Goal: Task Accomplishment & Management: Use online tool/utility

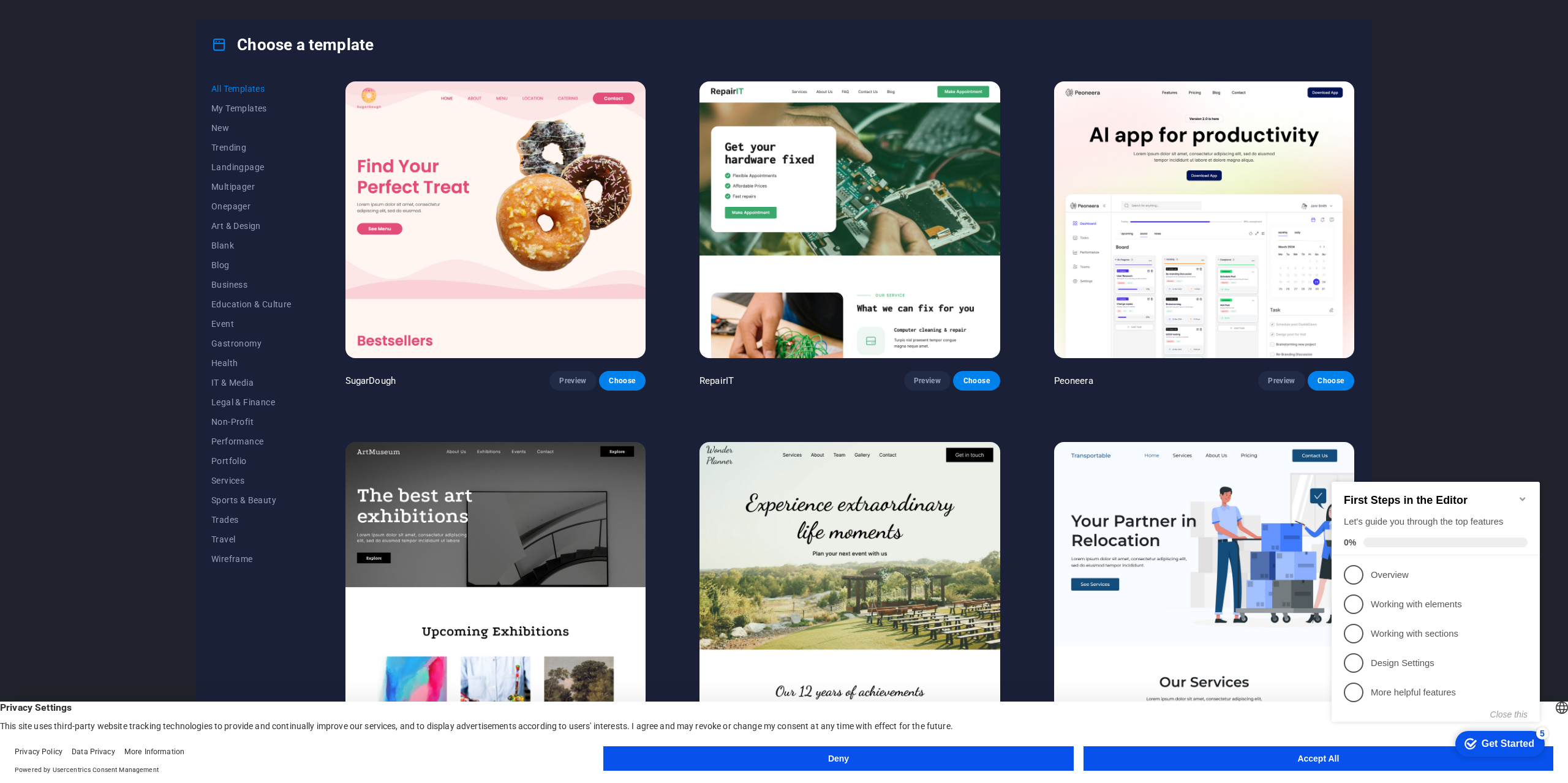
click at [1521, 494] on icon "Minimize checklist" at bounding box center [1522, 499] width 10 height 10
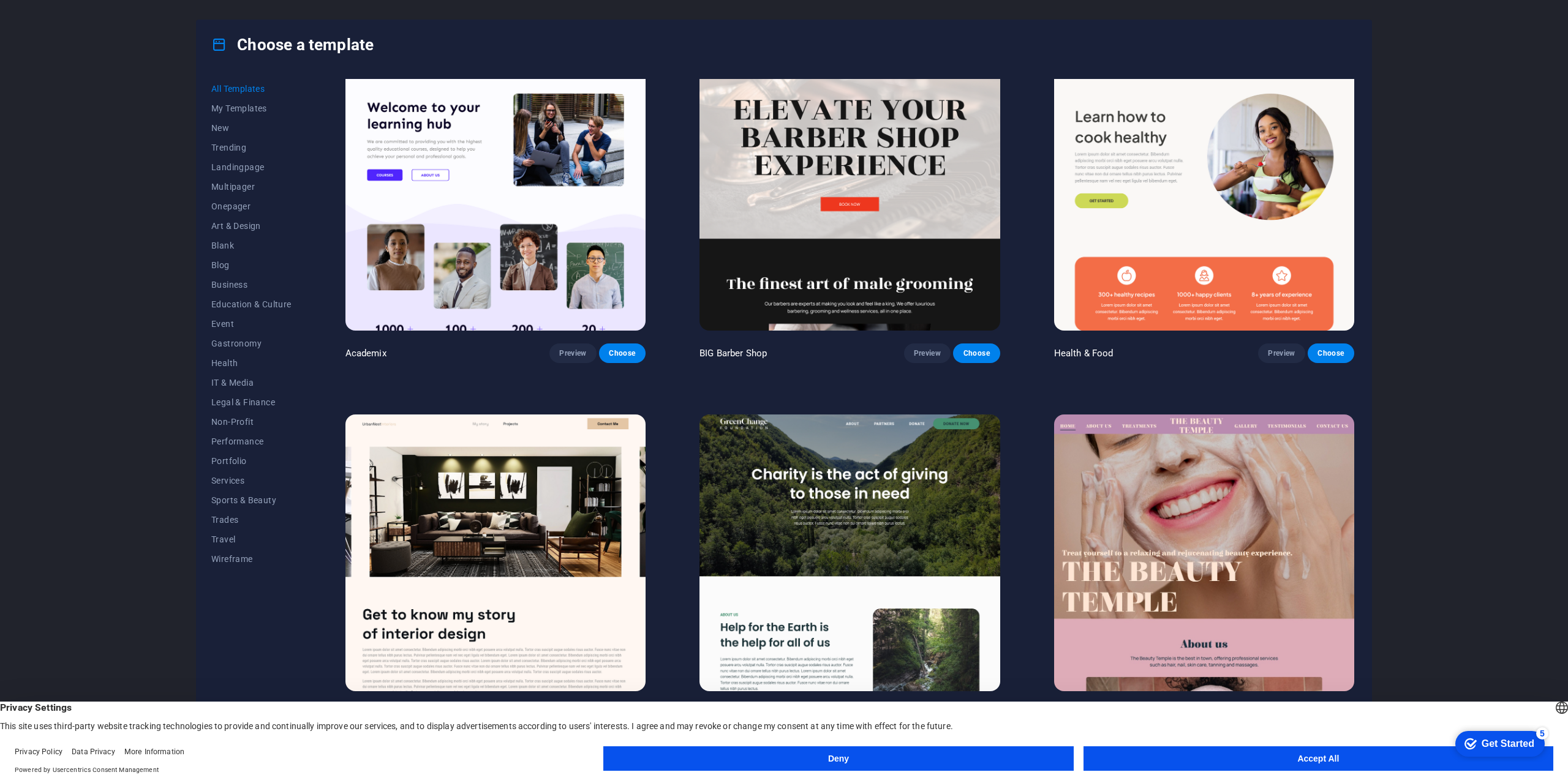
scroll to position [1776, 0]
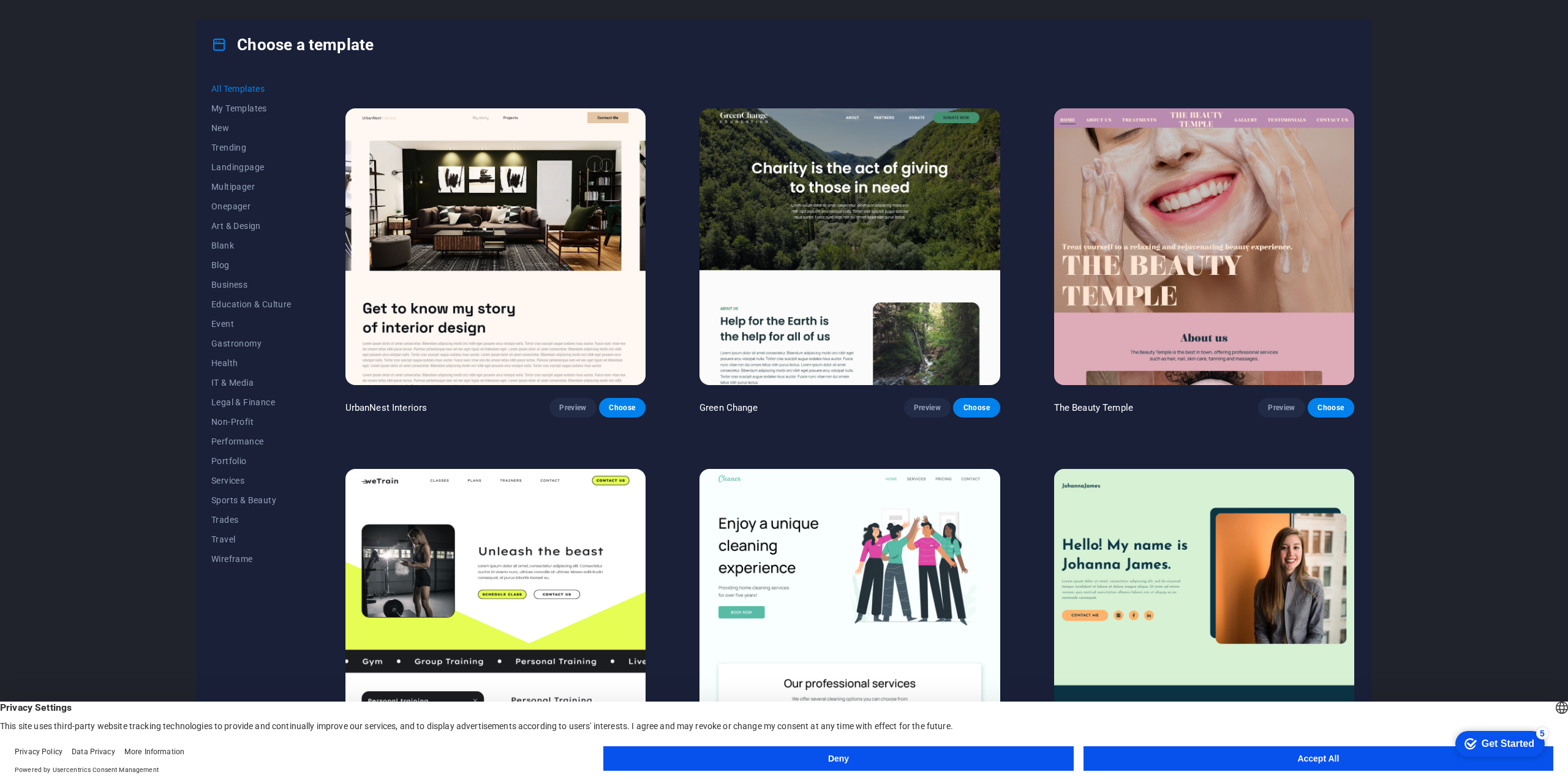
click at [530, 225] on img at bounding box center [495, 247] width 300 height 277
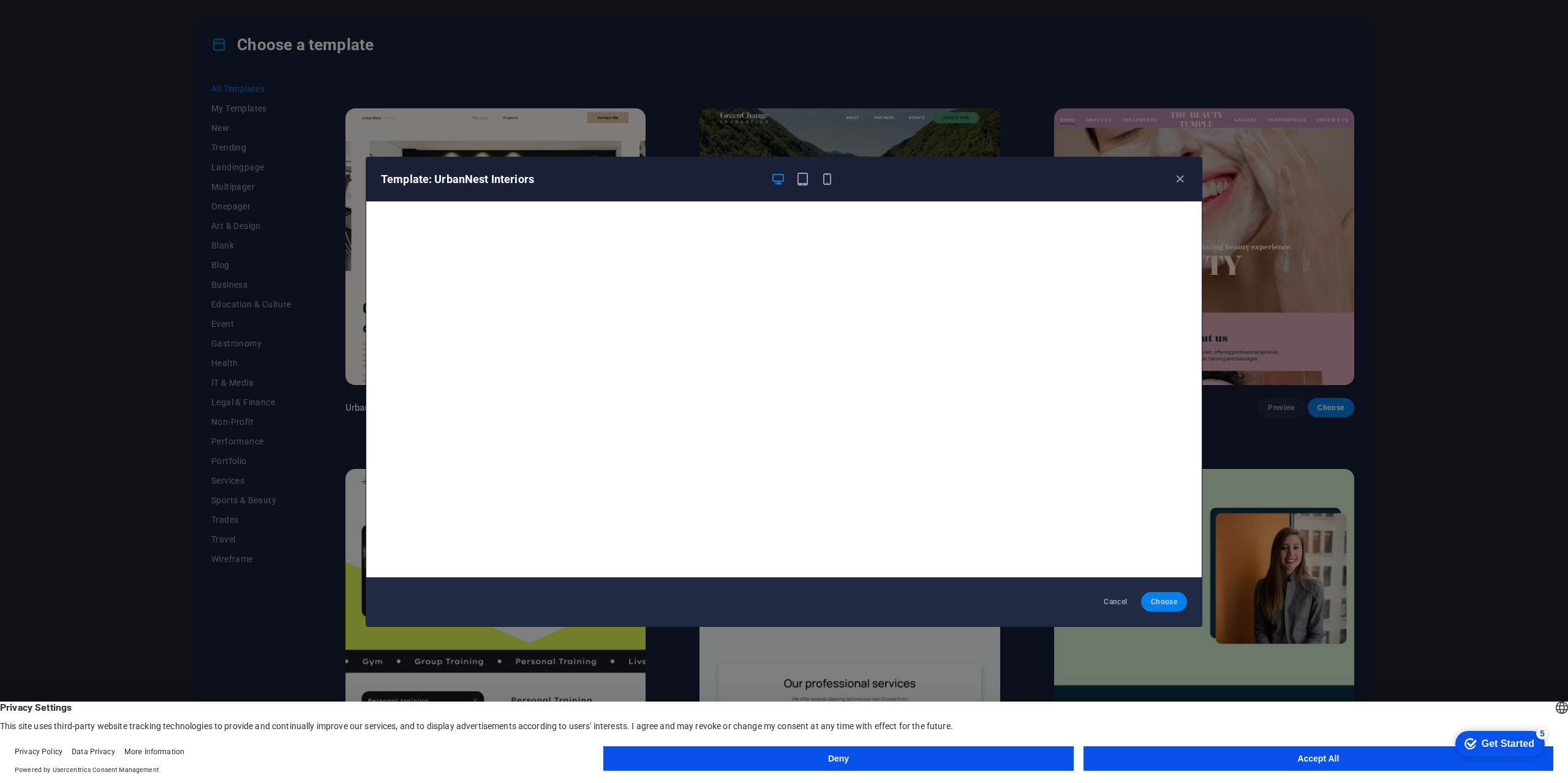
click at [1160, 603] on span "Choose" at bounding box center [1163, 601] width 27 height 10
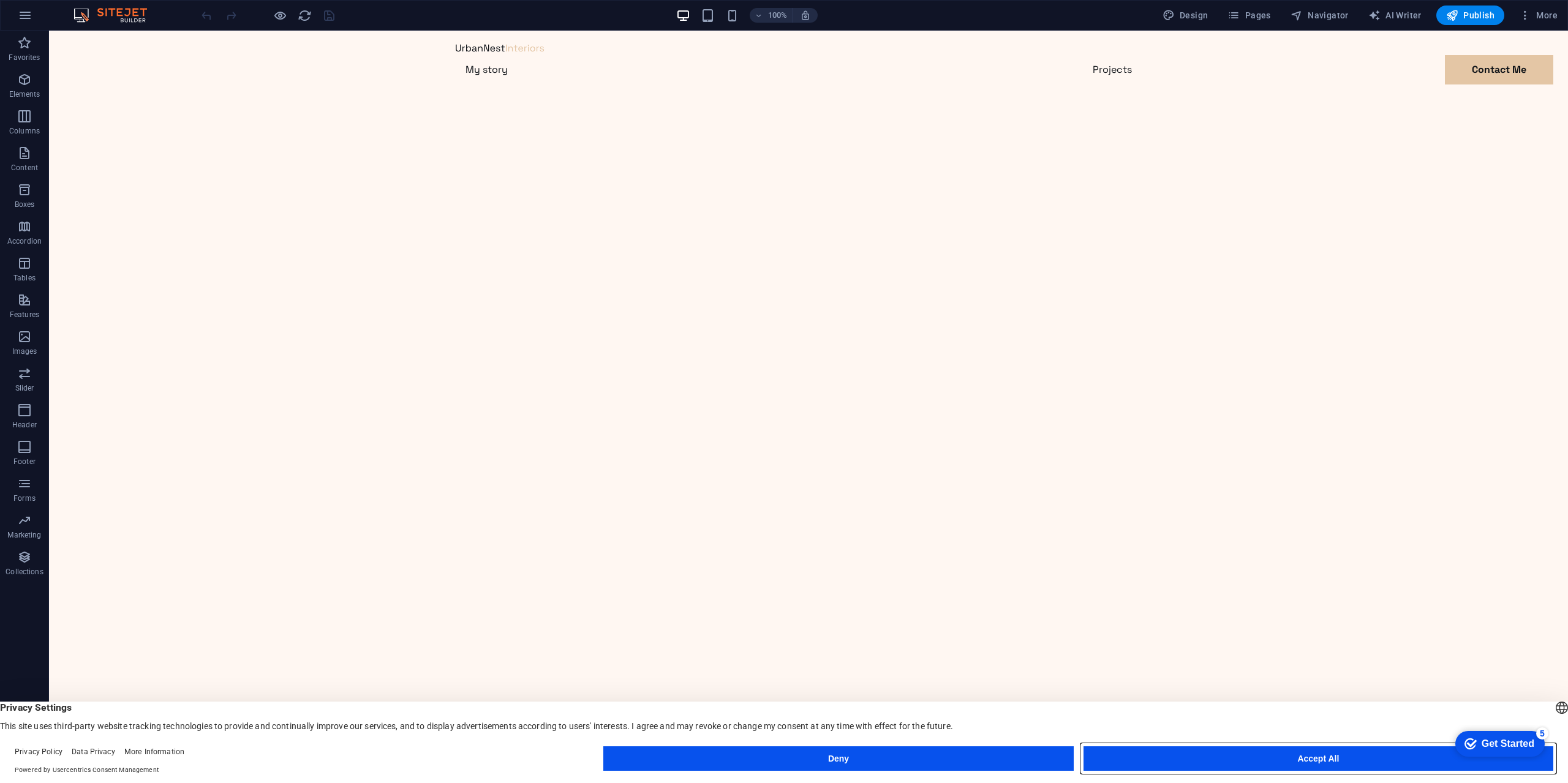
click at [1271, 762] on button "Accept All" at bounding box center [1318, 759] width 470 height 24
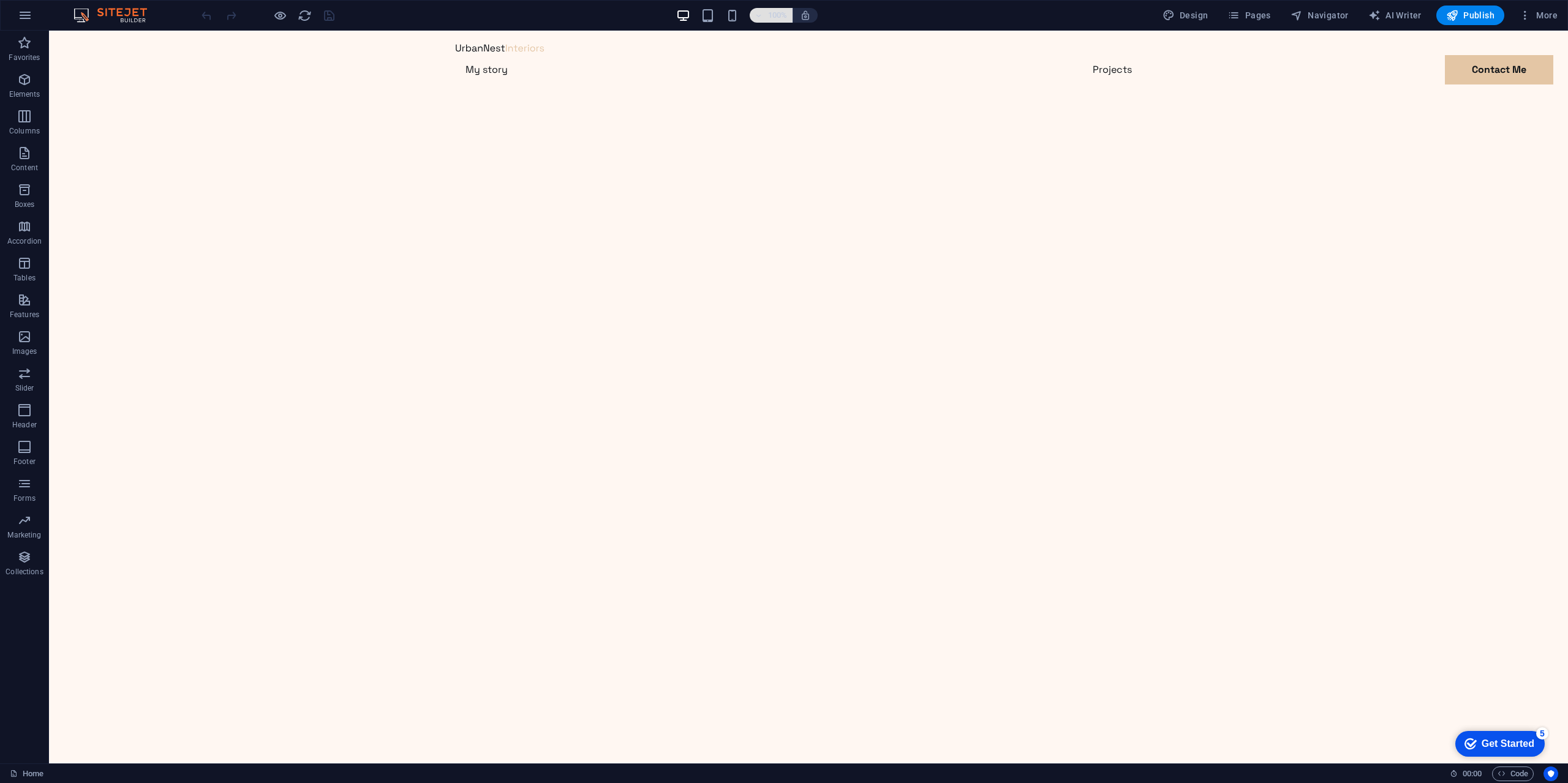
click at [761, 19] on icon "button" at bounding box center [759, 15] width 8 height 8
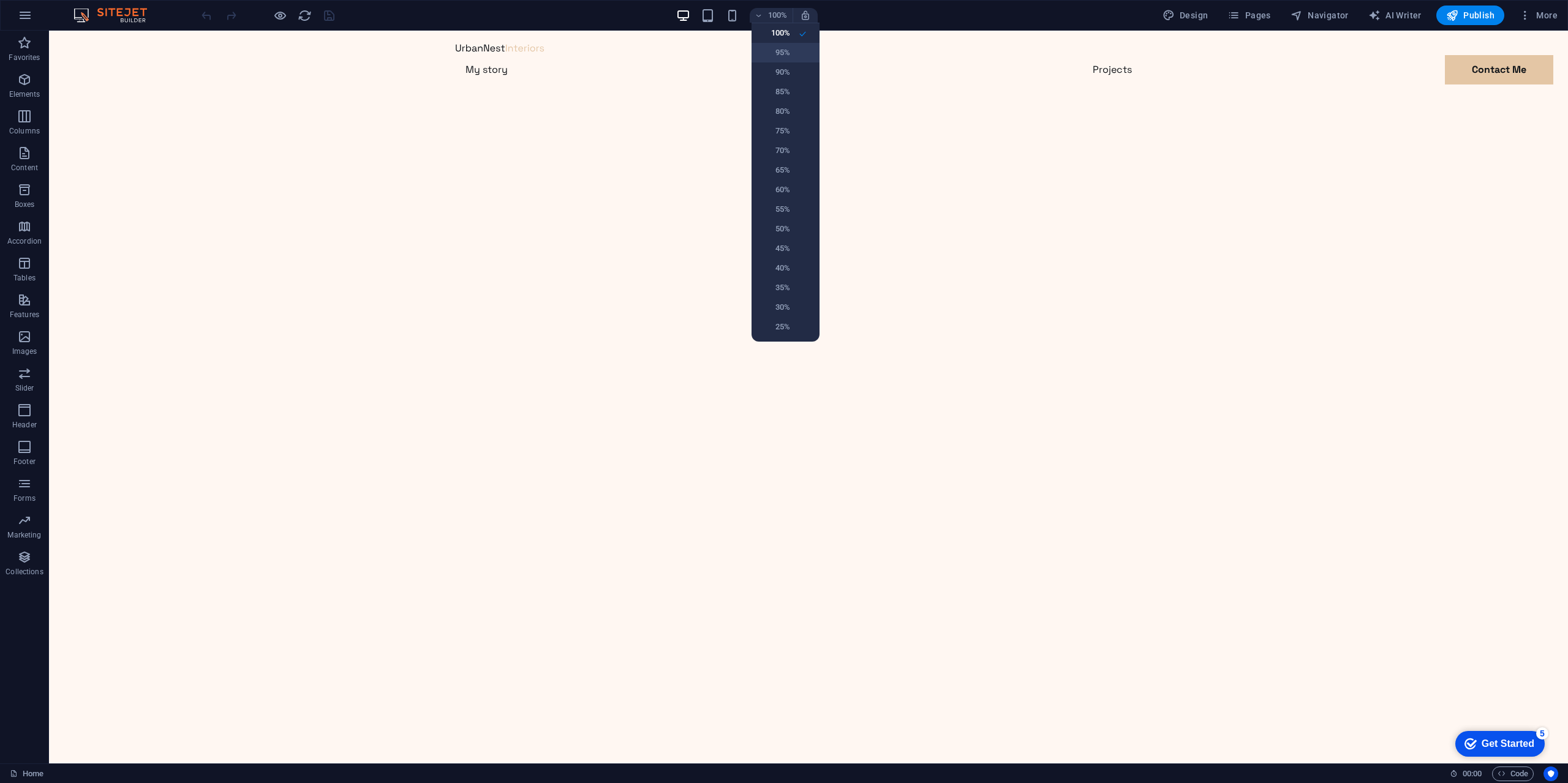
click at [796, 51] on li "95%" at bounding box center [786, 52] width 68 height 20
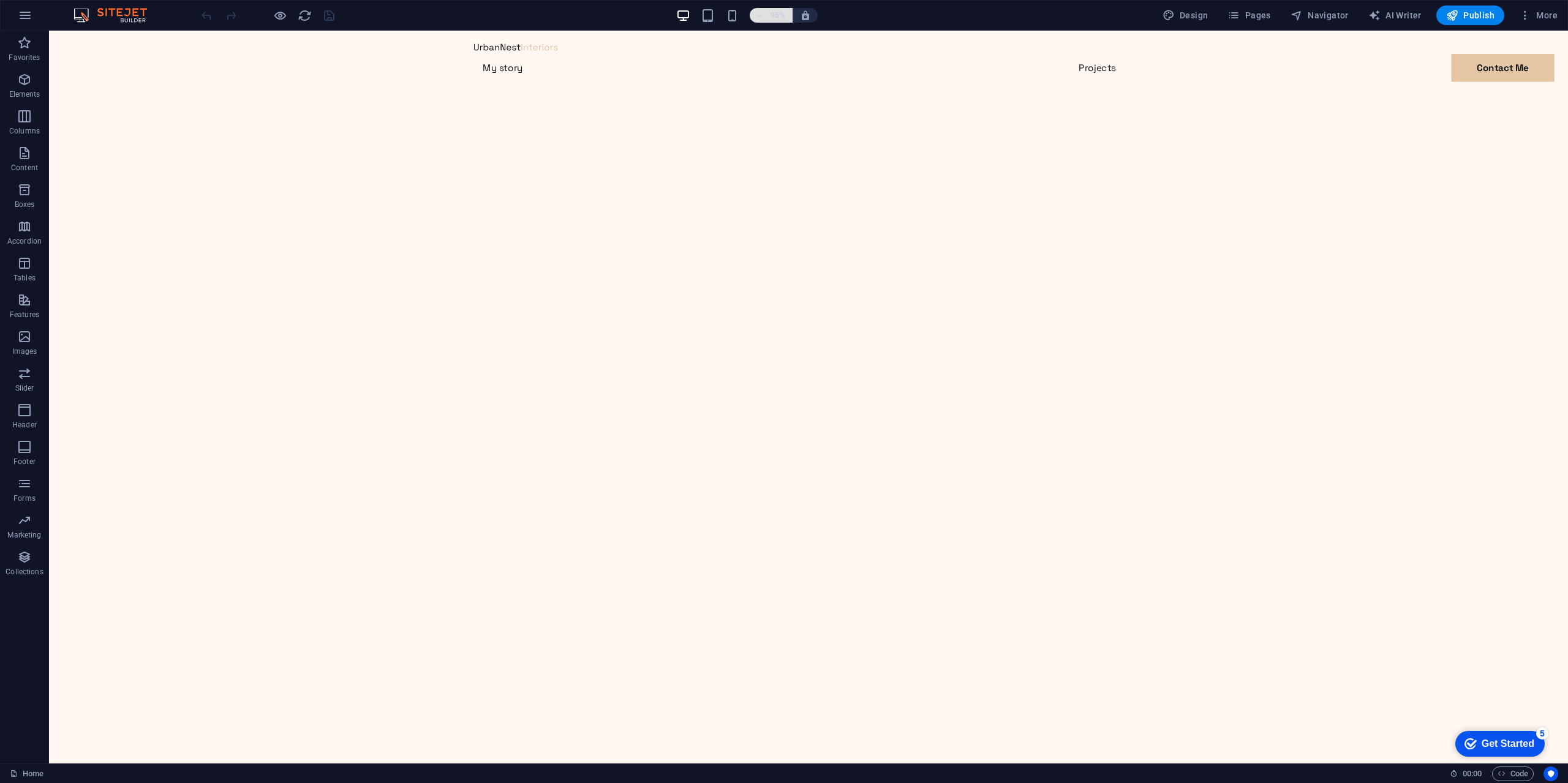
click at [769, 16] on h6 "95%" at bounding box center [778, 14] width 20 height 14
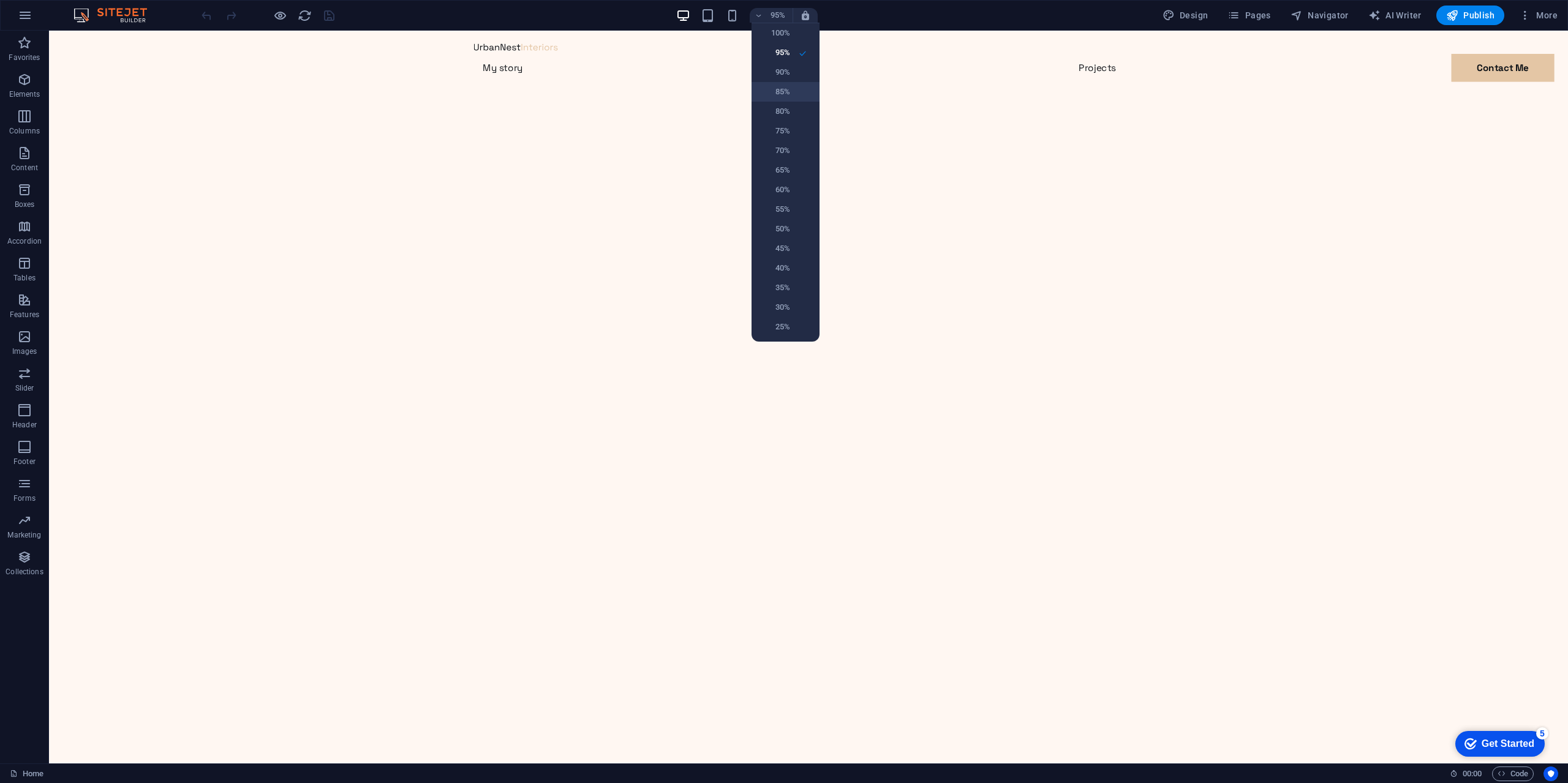
click at [787, 85] on h6 "85%" at bounding box center [774, 91] width 31 height 14
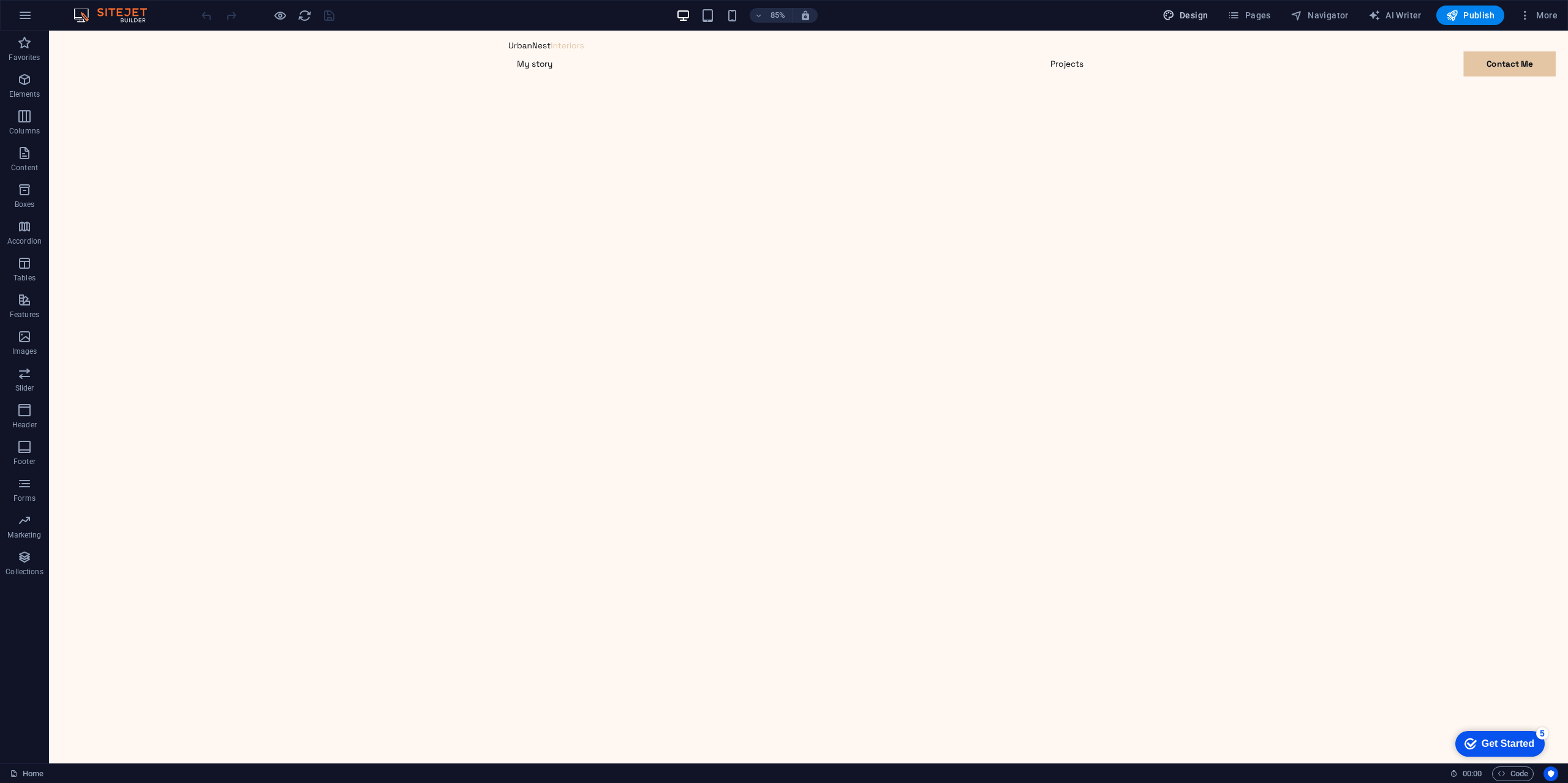
click at [1182, 17] on span "Design" at bounding box center [1185, 15] width 46 height 12
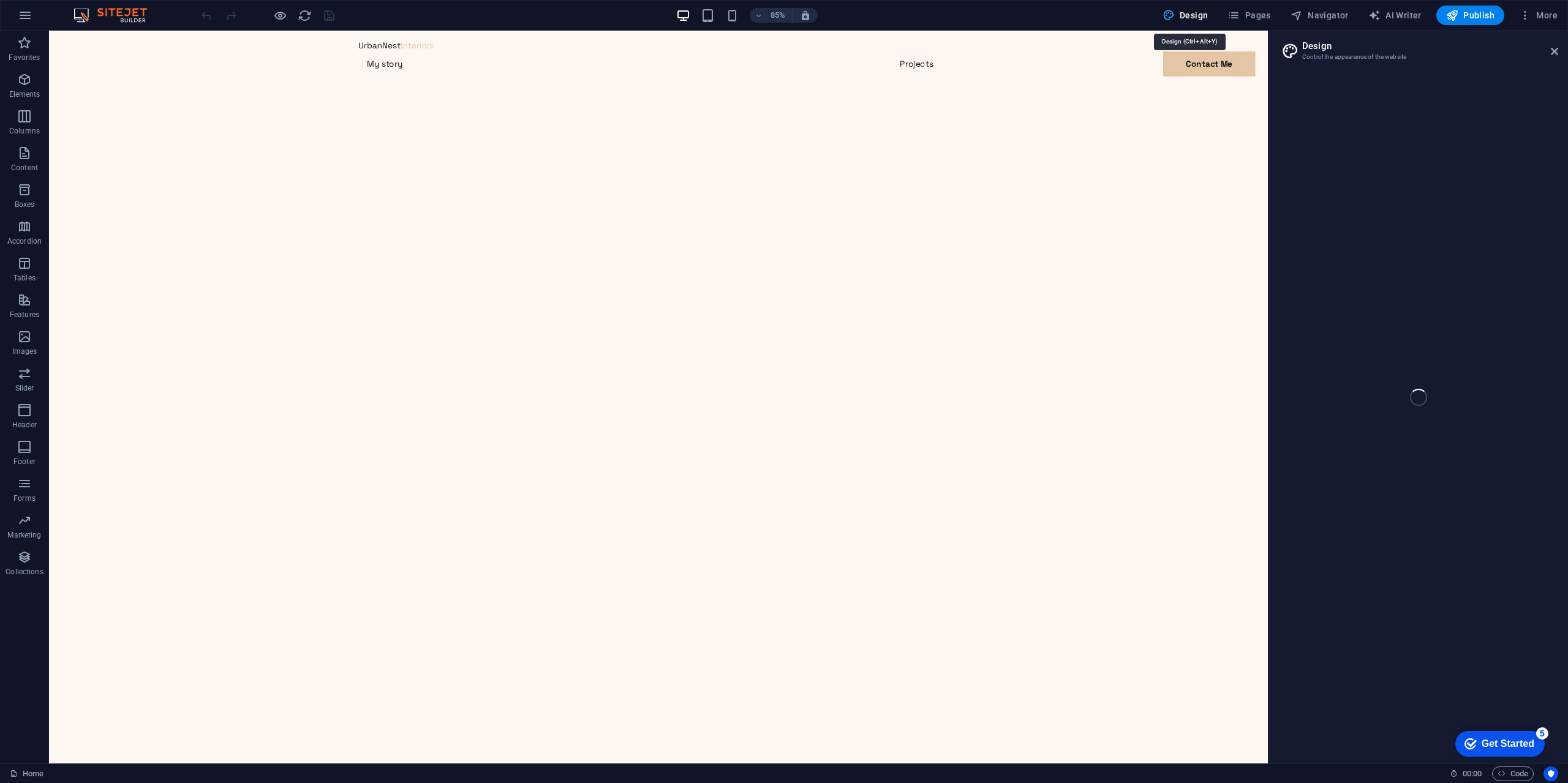
select select "px"
select select "400"
select select "px"
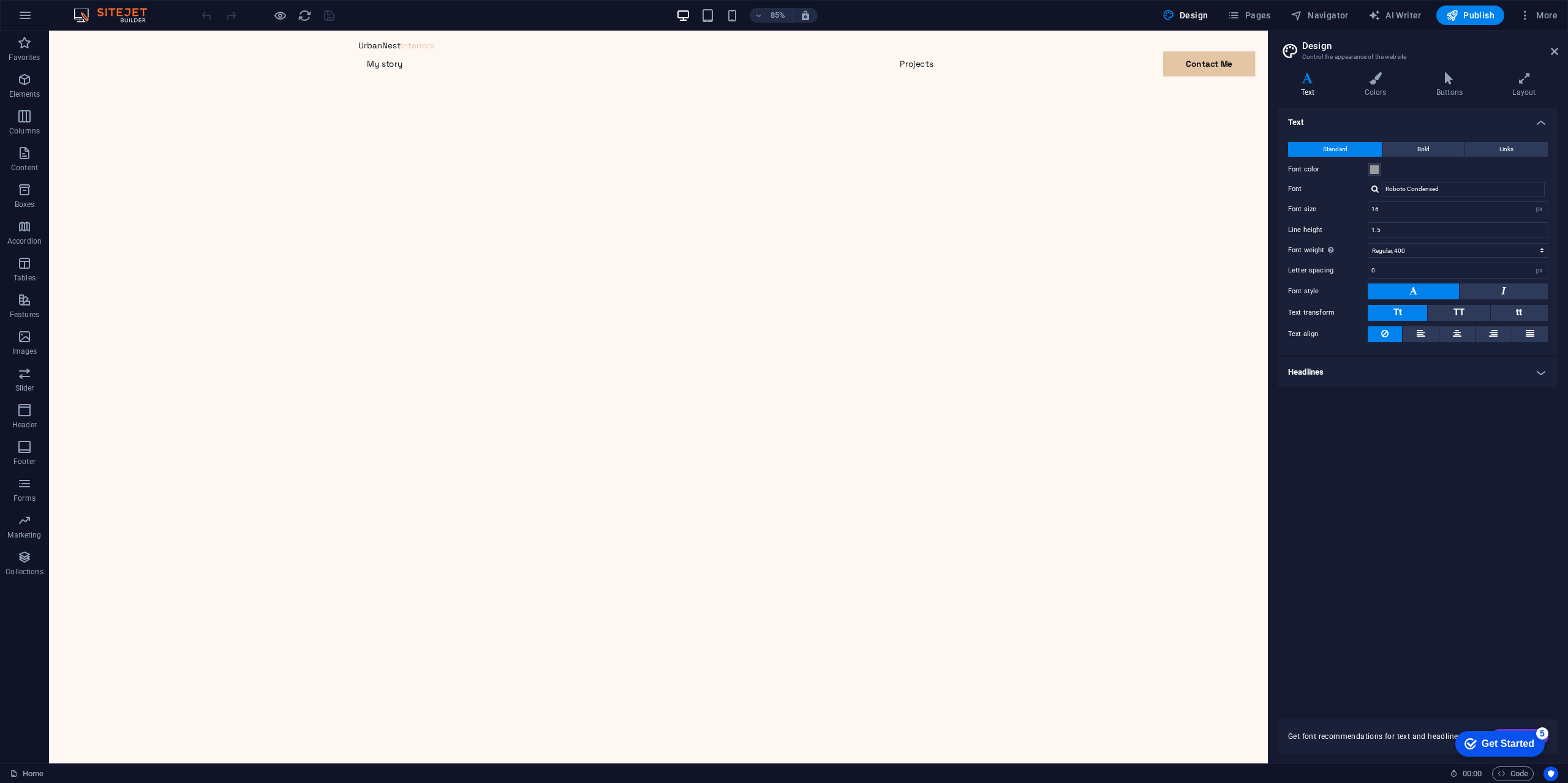
click at [1326, 118] on h4 "Text" at bounding box center [1418, 118] width 280 height 22
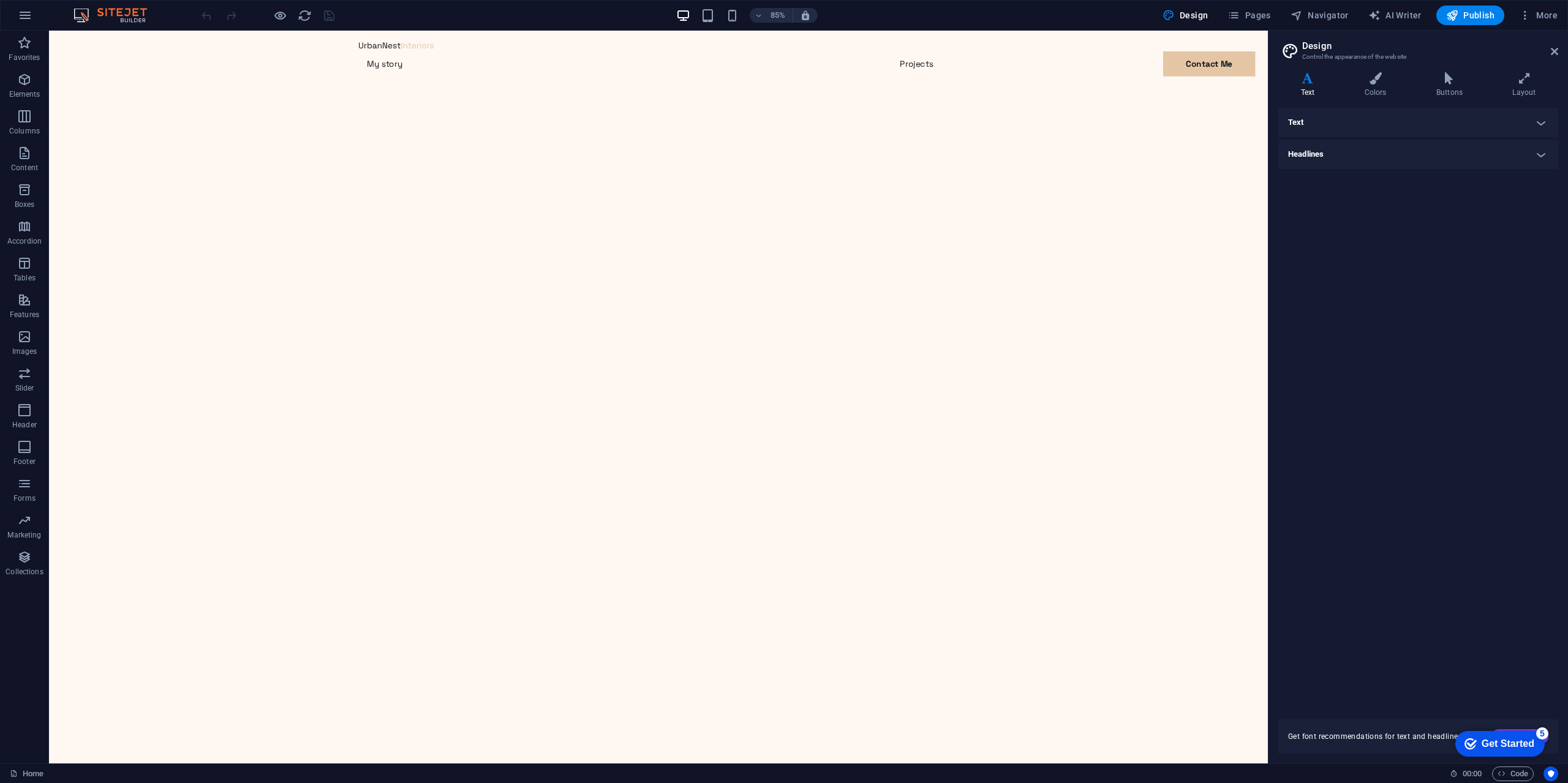
click at [1326, 118] on h4 "Text" at bounding box center [1418, 122] width 280 height 30
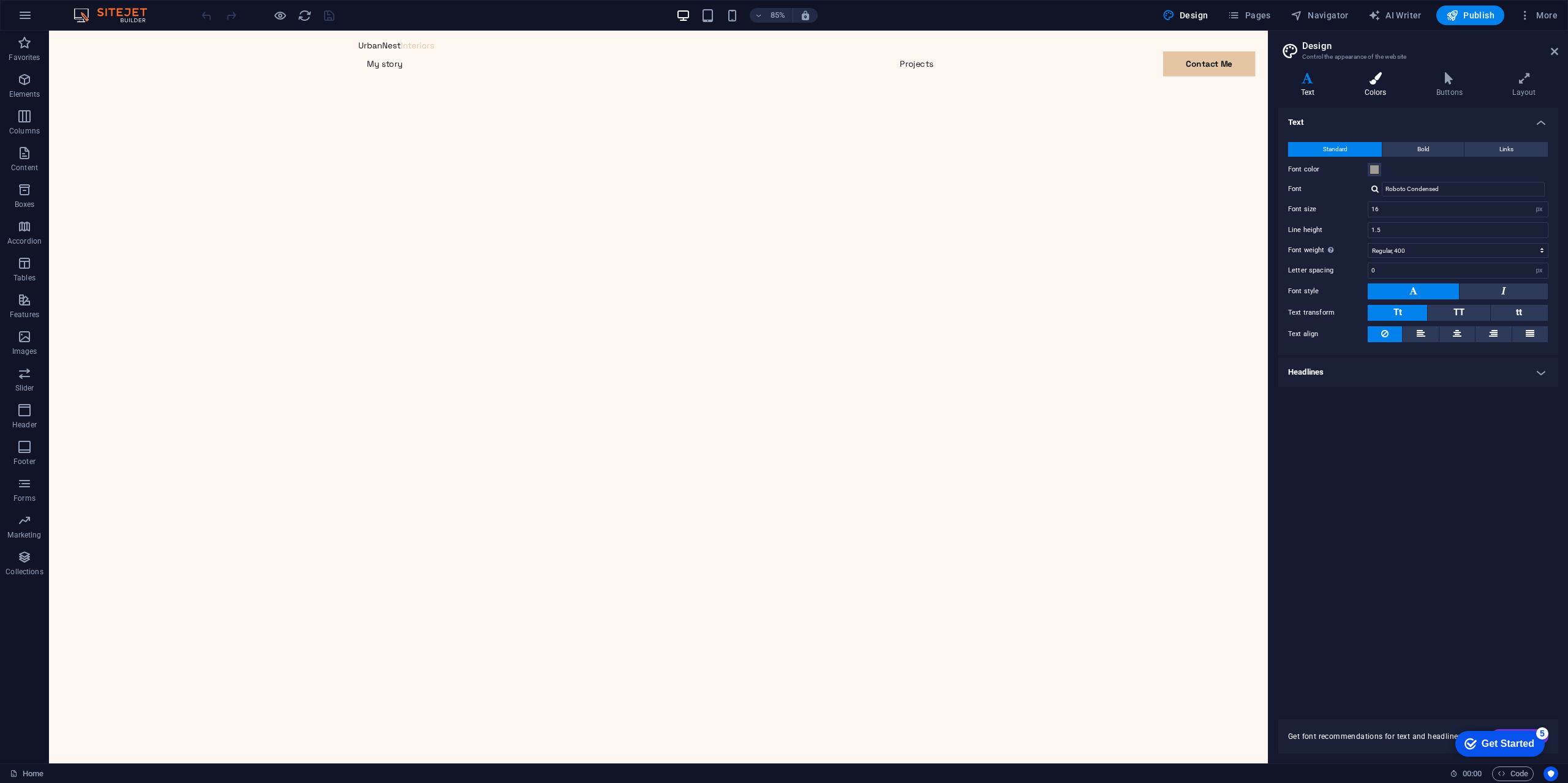
click at [1379, 87] on h4 "Colors" at bounding box center [1377, 85] width 71 height 26
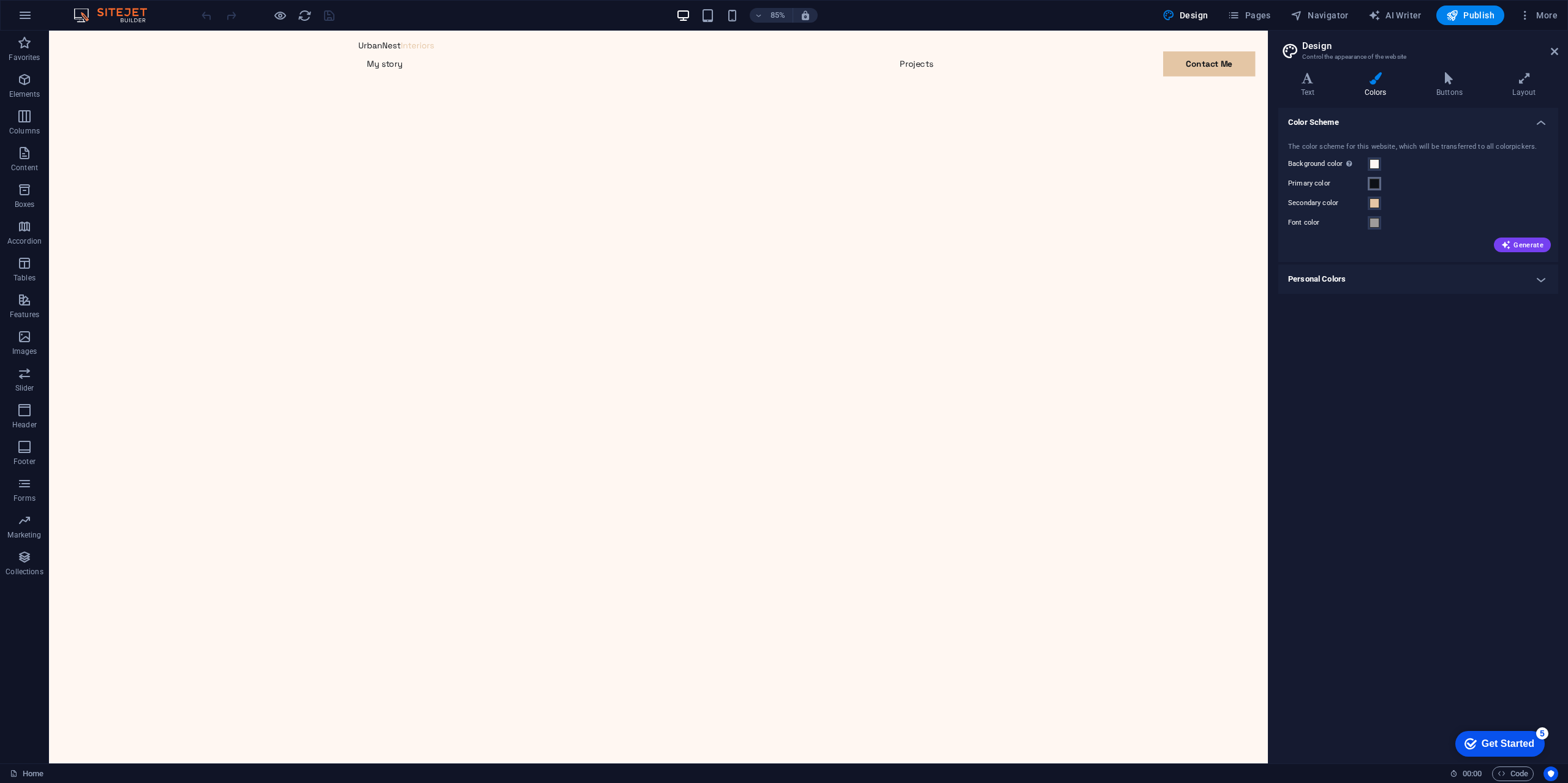
click at [1374, 182] on span at bounding box center [1374, 183] width 10 height 10
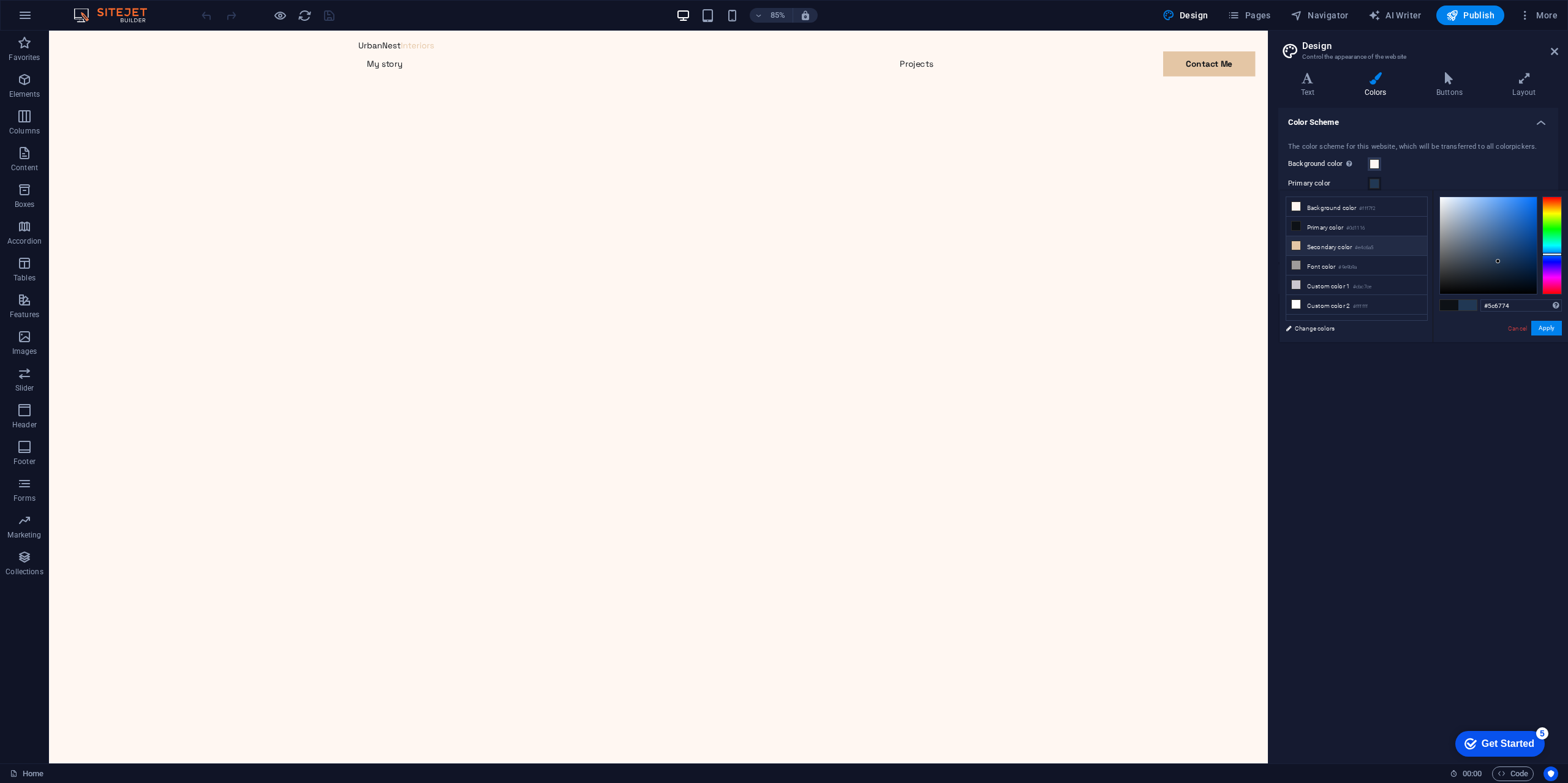
type input "#797979"
drag, startPoint x: 1498, startPoint y: 261, endPoint x: 1367, endPoint y: 248, distance: 131.6
click at [1367, 248] on div "less Background color #fff7f2 Primary color #0d1116 Secondary color #e4c6a5 Fon…" at bounding box center [1424, 267] width 289 height 152
click at [1565, 221] on div "#797979 Supported formats #0852ed rgb(8, 82, 237) rgba(8, 82, 237, 90%) hsv(221…" at bounding box center [1500, 355] width 135 height 330
click at [1557, 223] on div at bounding box center [1552, 245] width 20 height 98
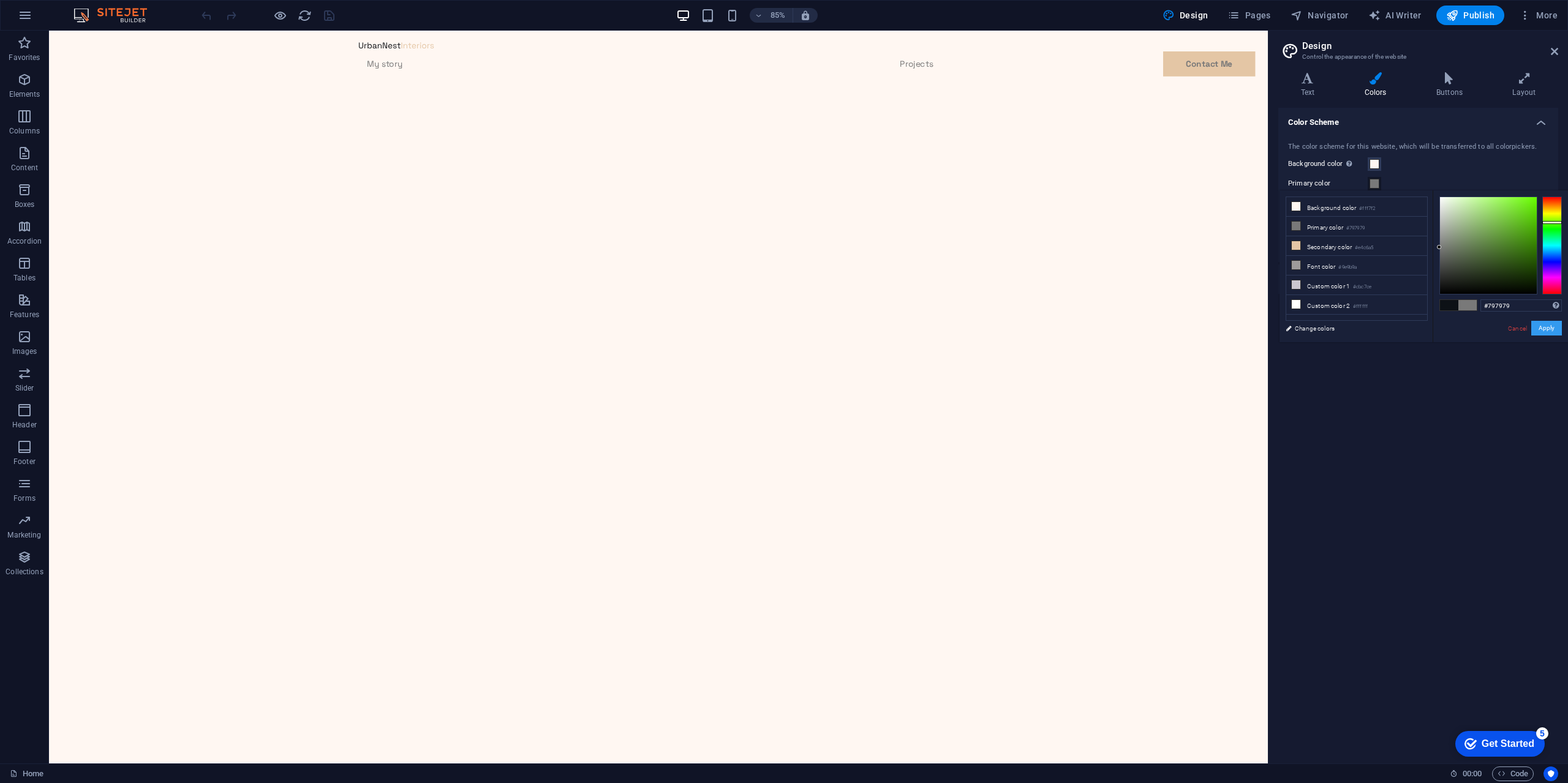
click at [1551, 327] on button "Apply" at bounding box center [1546, 328] width 30 height 14
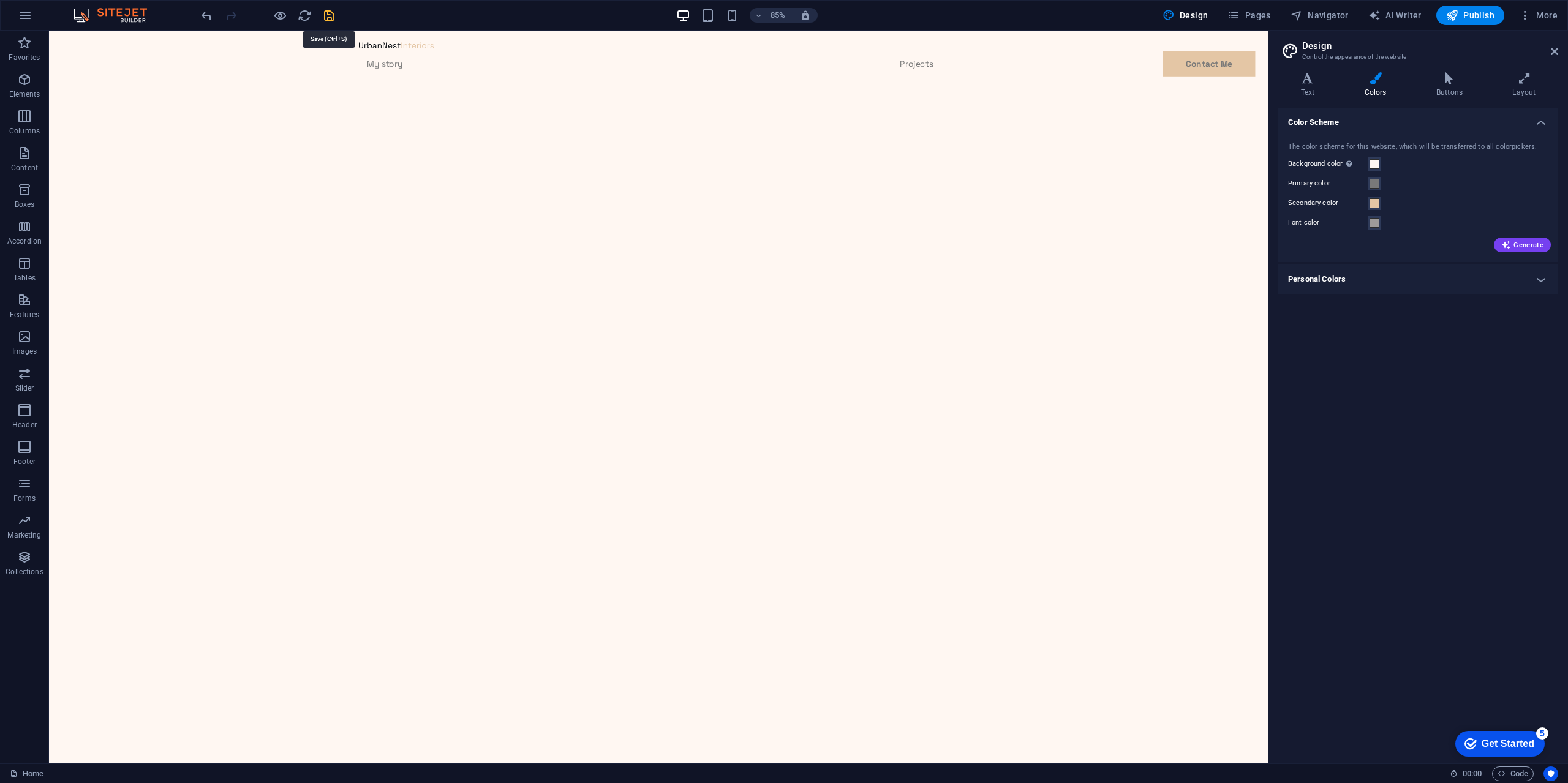
click at [329, 12] on icon "save" at bounding box center [329, 15] width 14 height 14
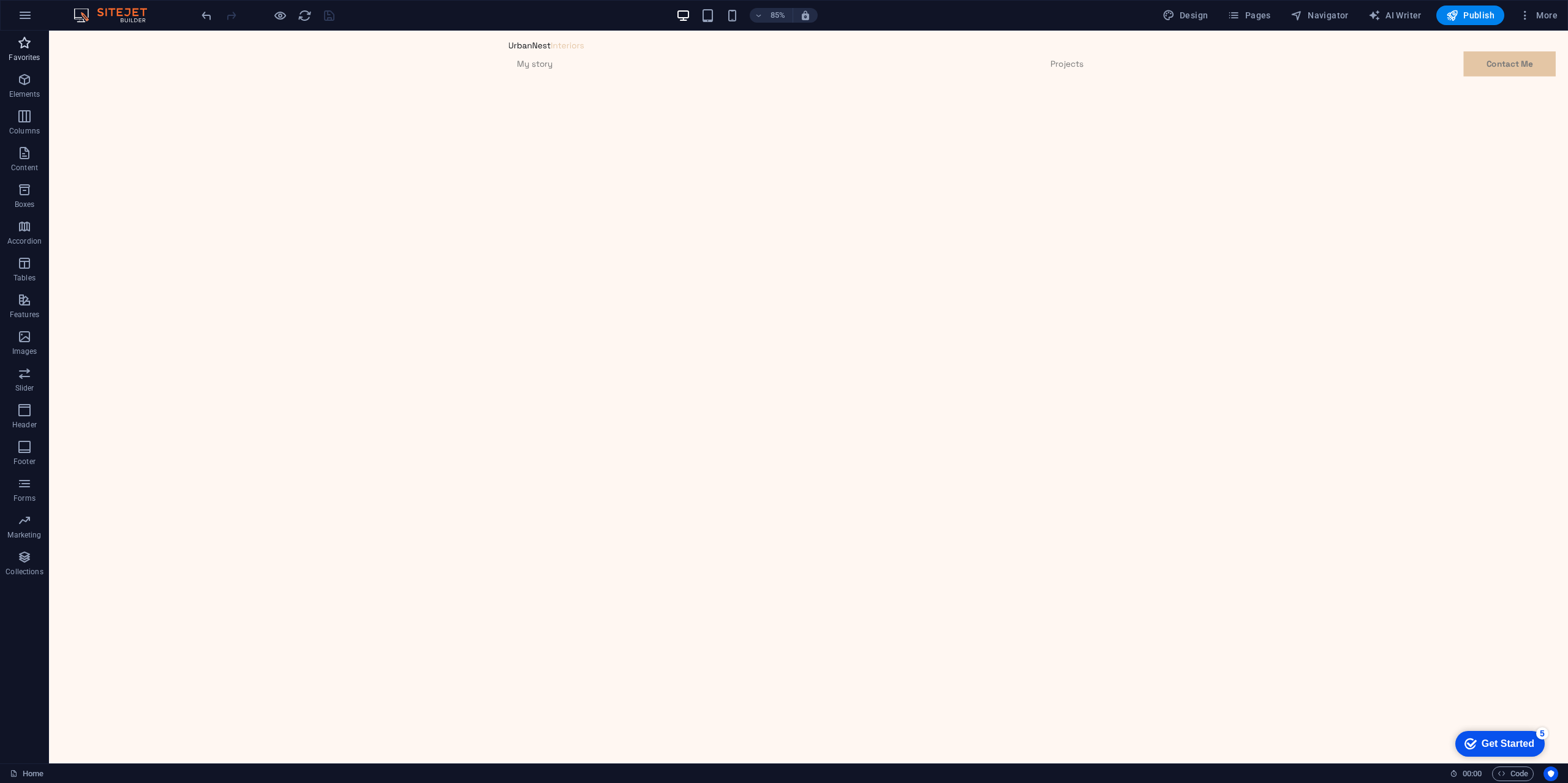
click at [21, 52] on span "Favorites" at bounding box center [24, 50] width 49 height 30
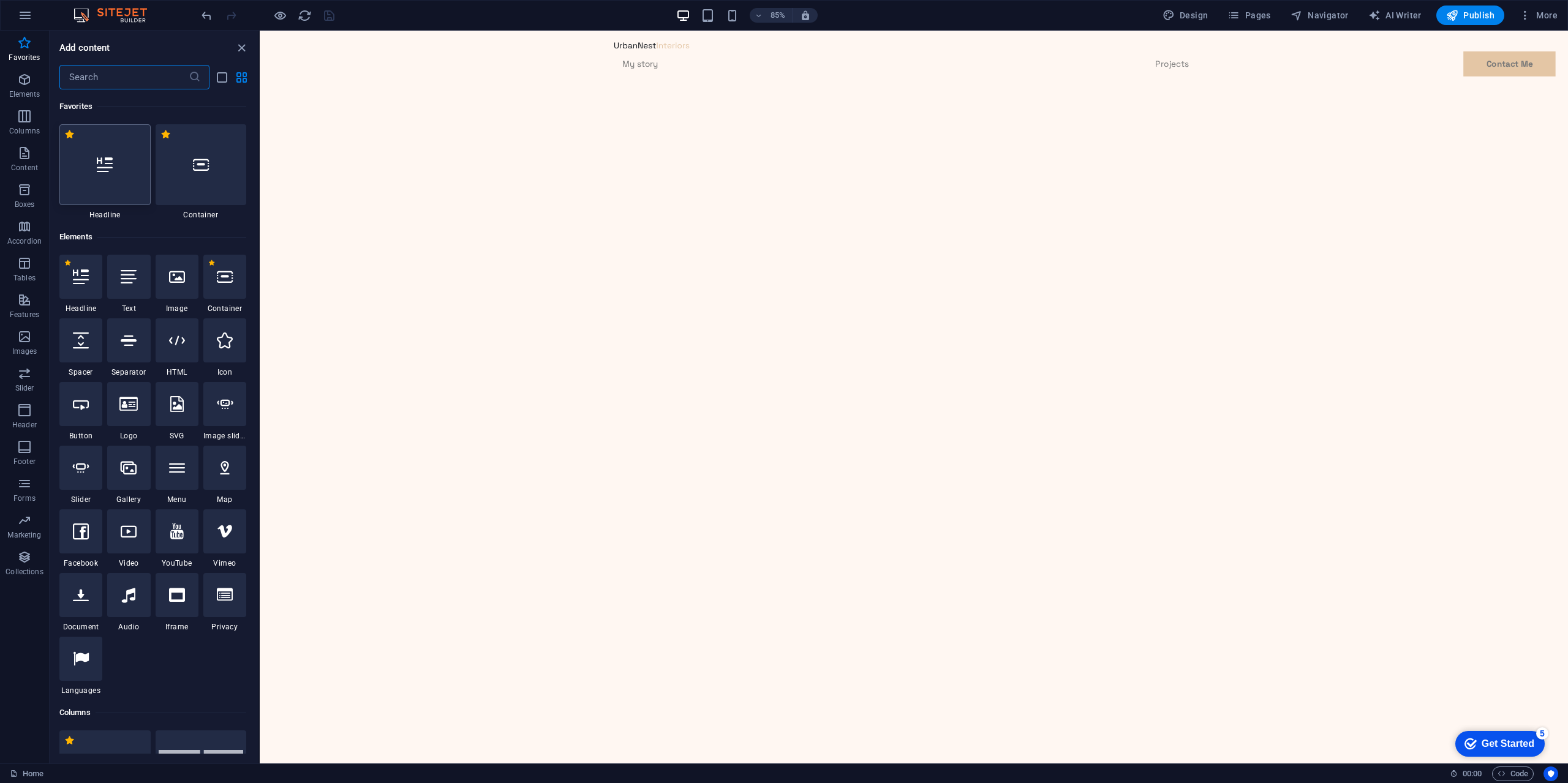
click at [119, 164] on div at bounding box center [105, 165] width 91 height 81
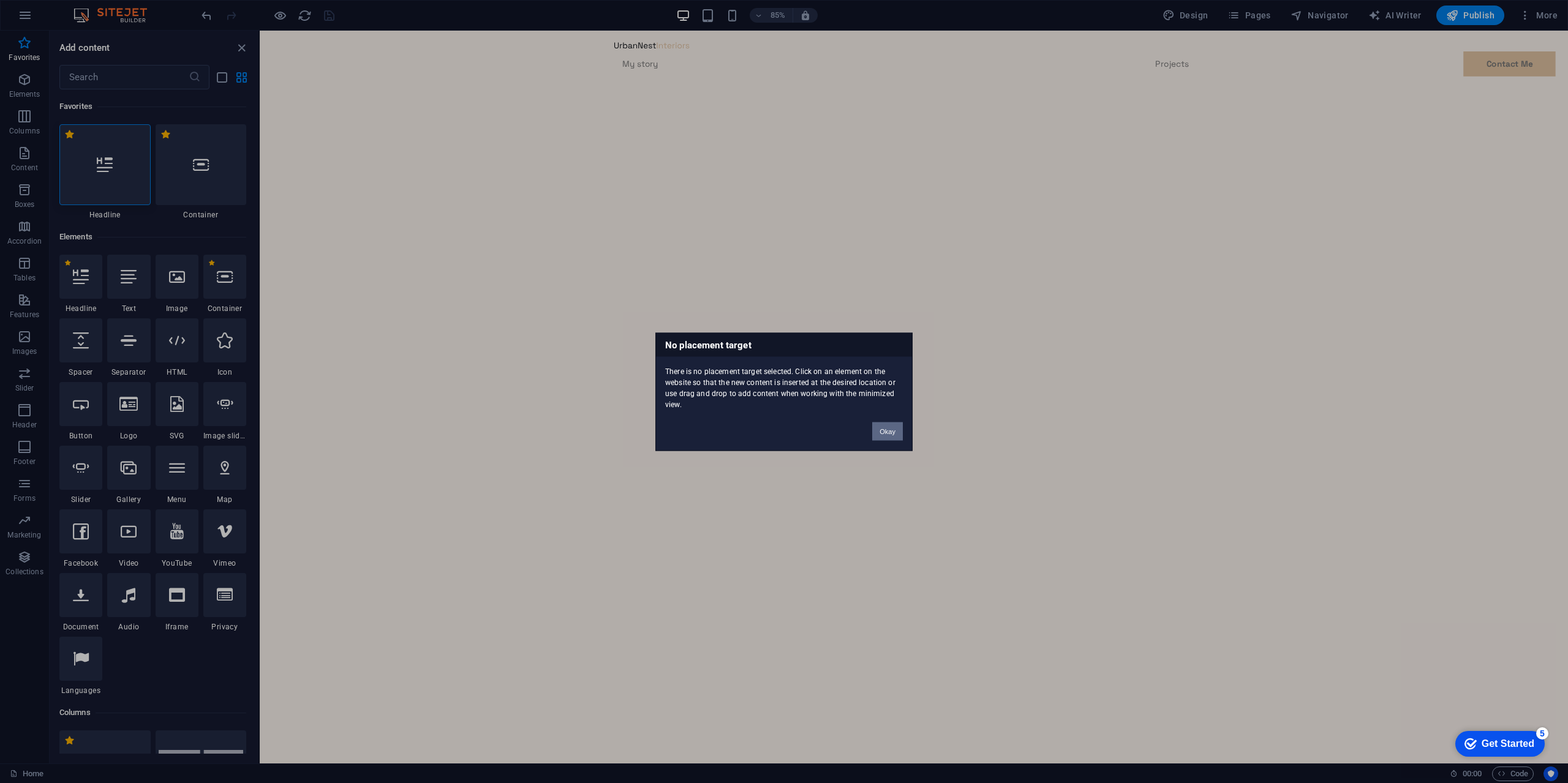
click at [892, 431] on button "Okay" at bounding box center [887, 431] width 30 height 18
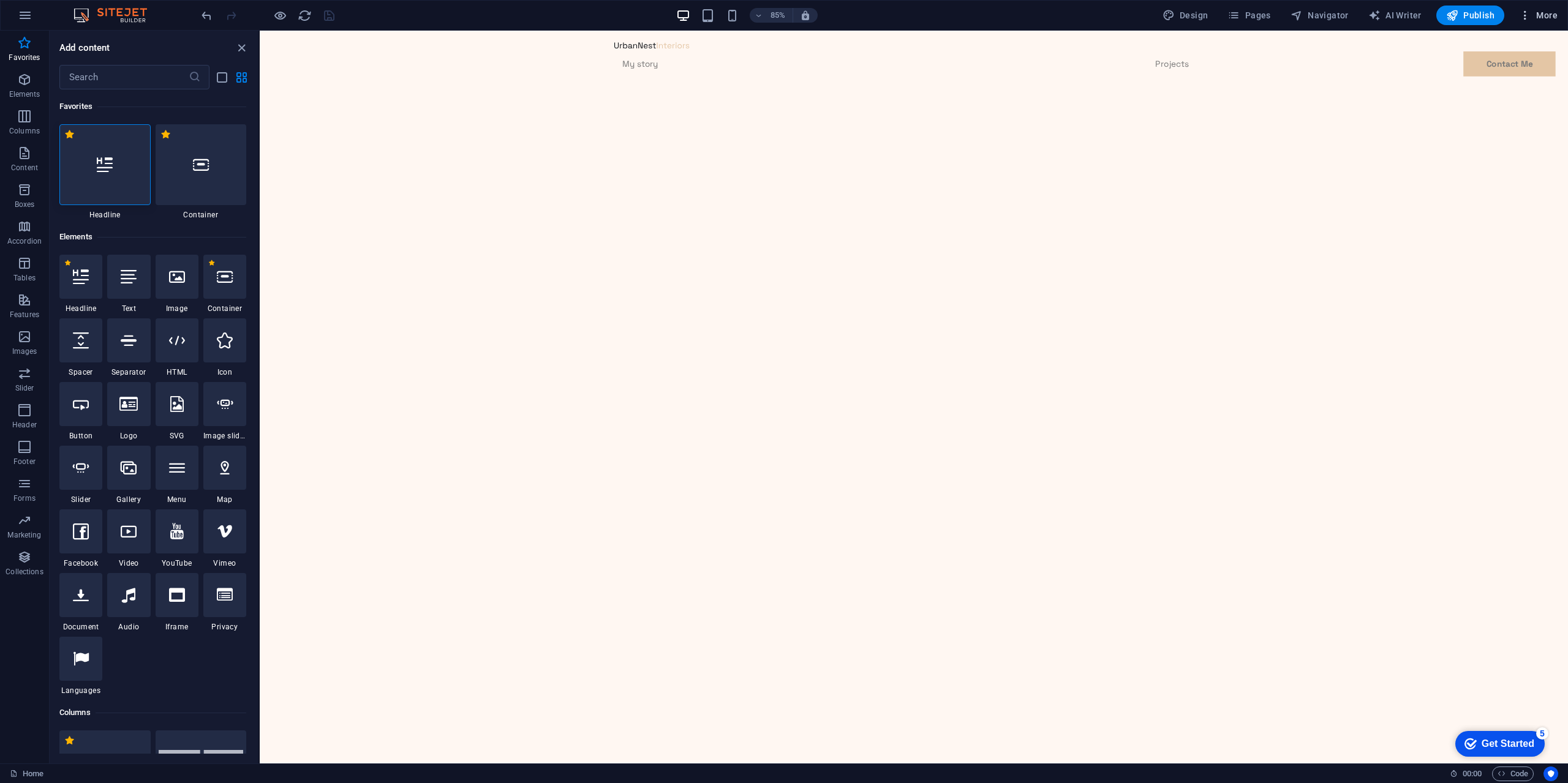
click at [1527, 12] on icon "button" at bounding box center [1525, 15] width 12 height 12
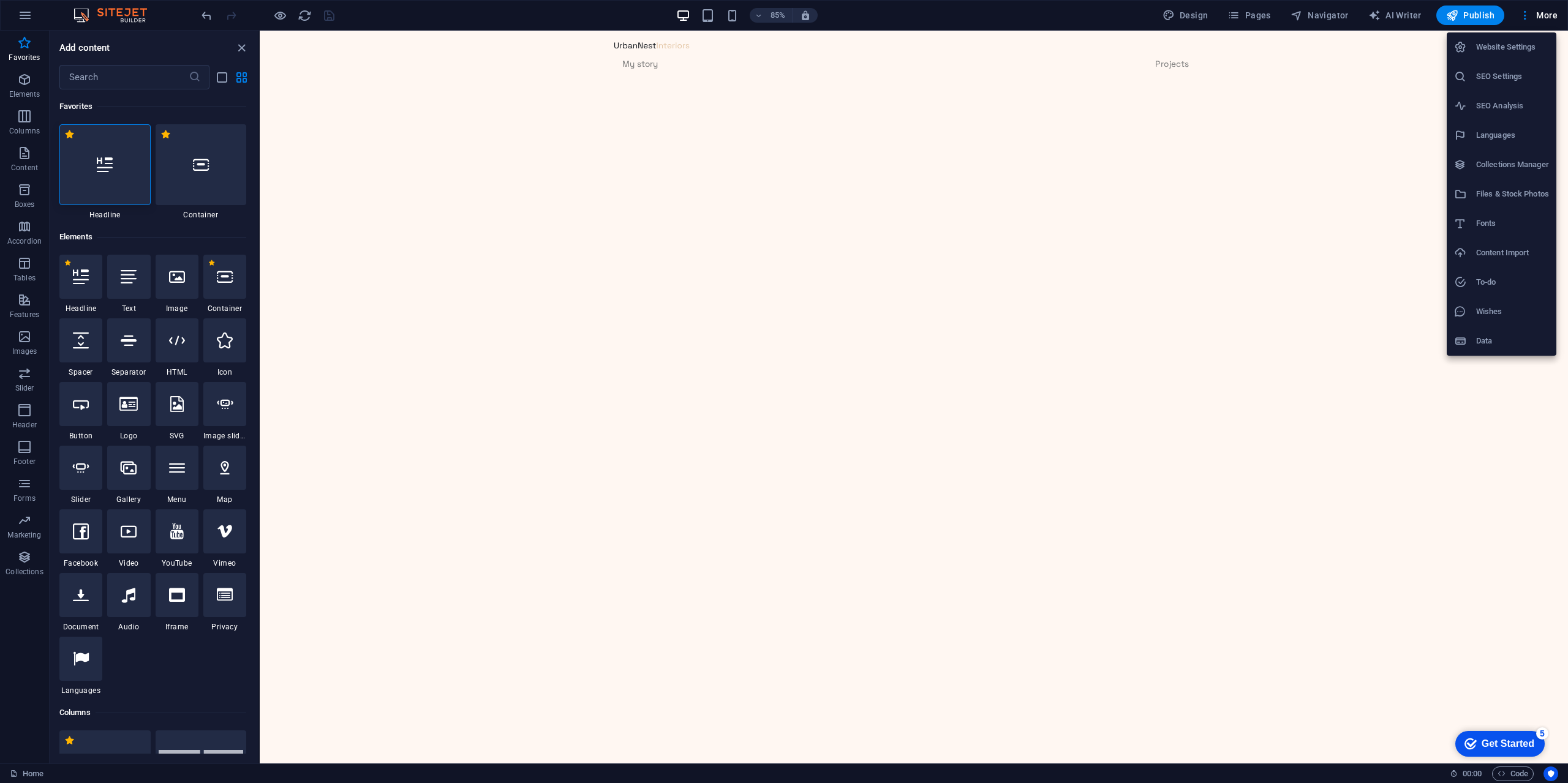
click at [1239, 235] on div at bounding box center [784, 391] width 1568 height 783
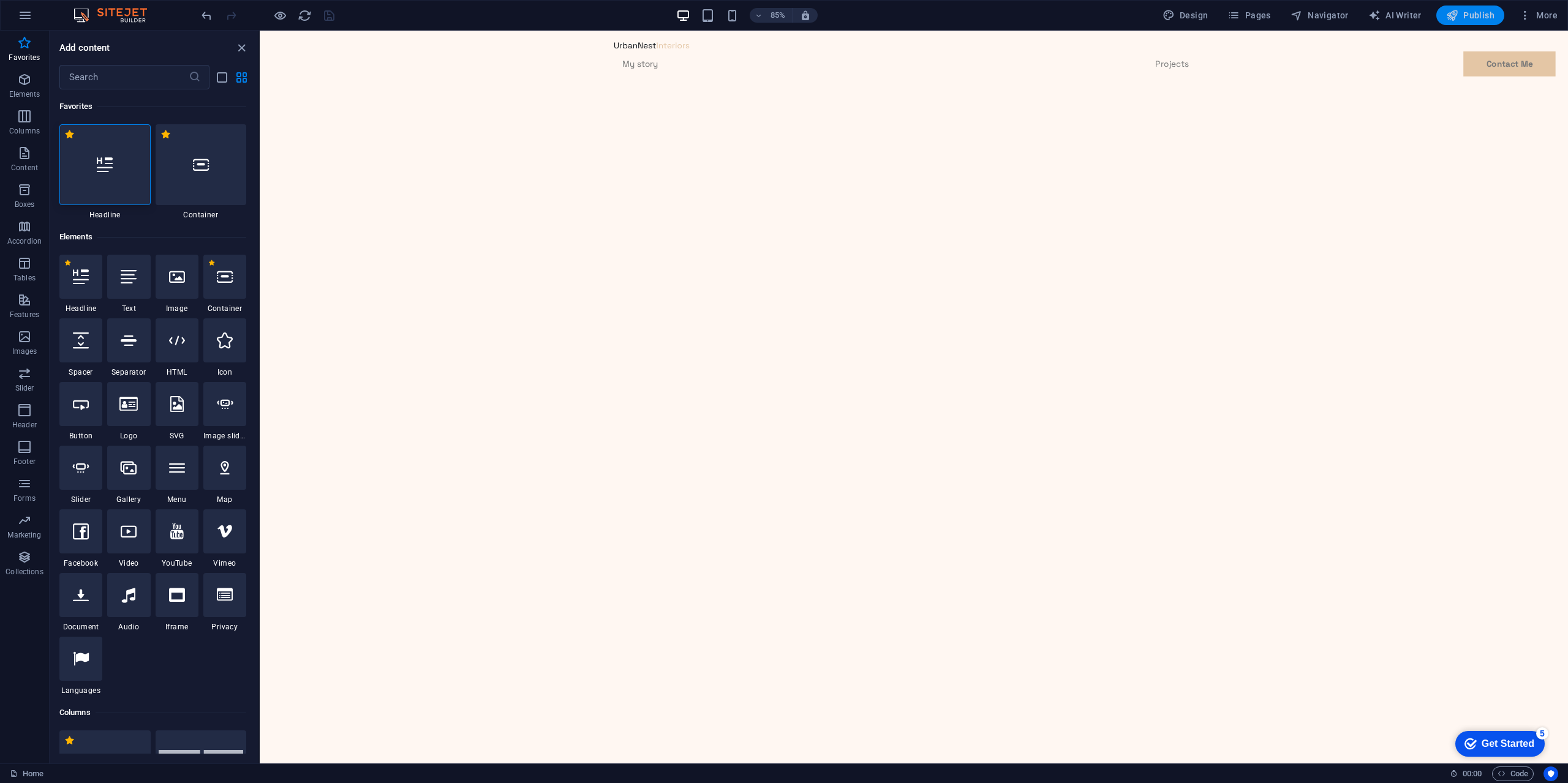
click at [1463, 16] on span "Publish" at bounding box center [1470, 15] width 49 height 12
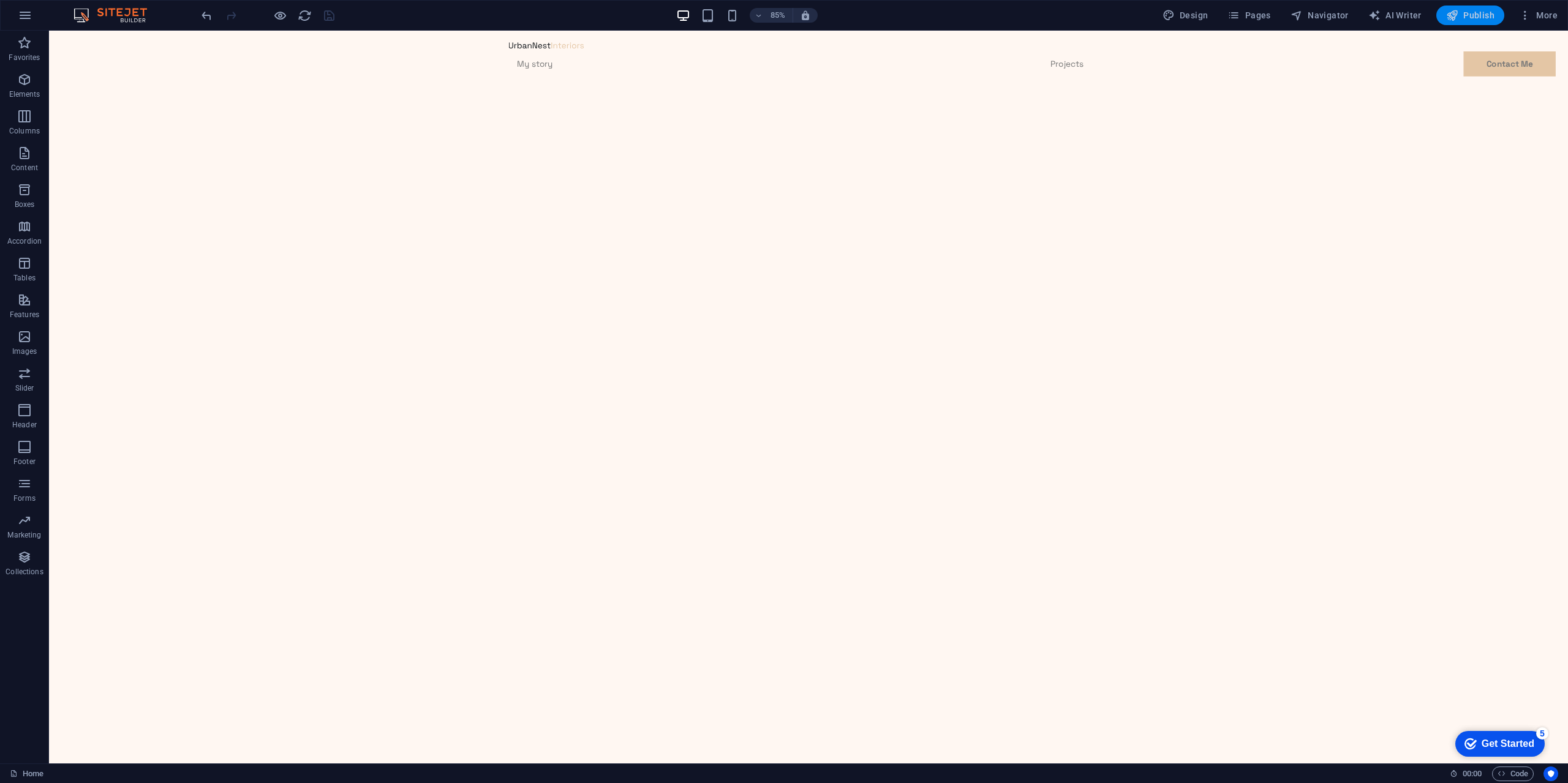
click at [1463, 16] on span "Publish" at bounding box center [1470, 15] width 49 height 12
